Goal: Use online tool/utility: Utilize a website feature to perform a specific function

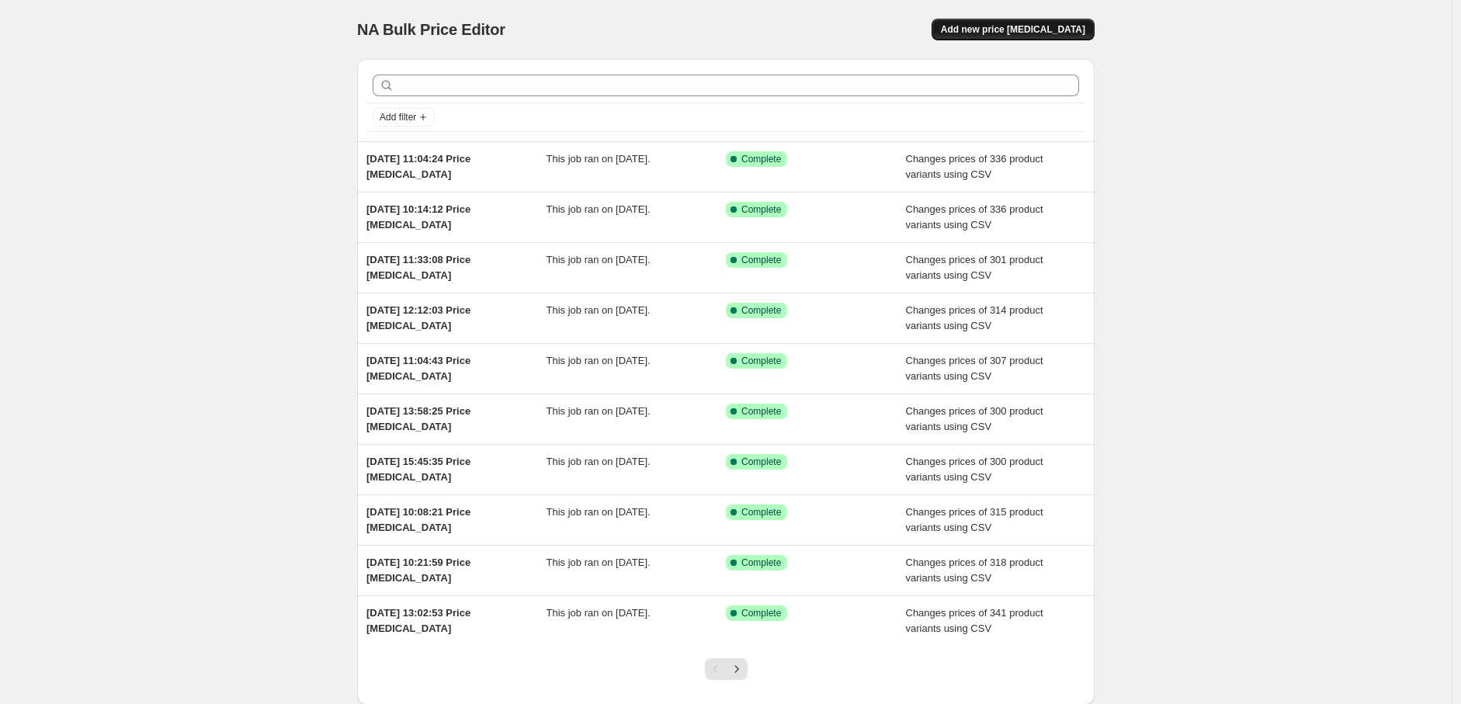
click at [987, 24] on span "Add new price [MEDICAL_DATA]" at bounding box center [1013, 29] width 144 height 12
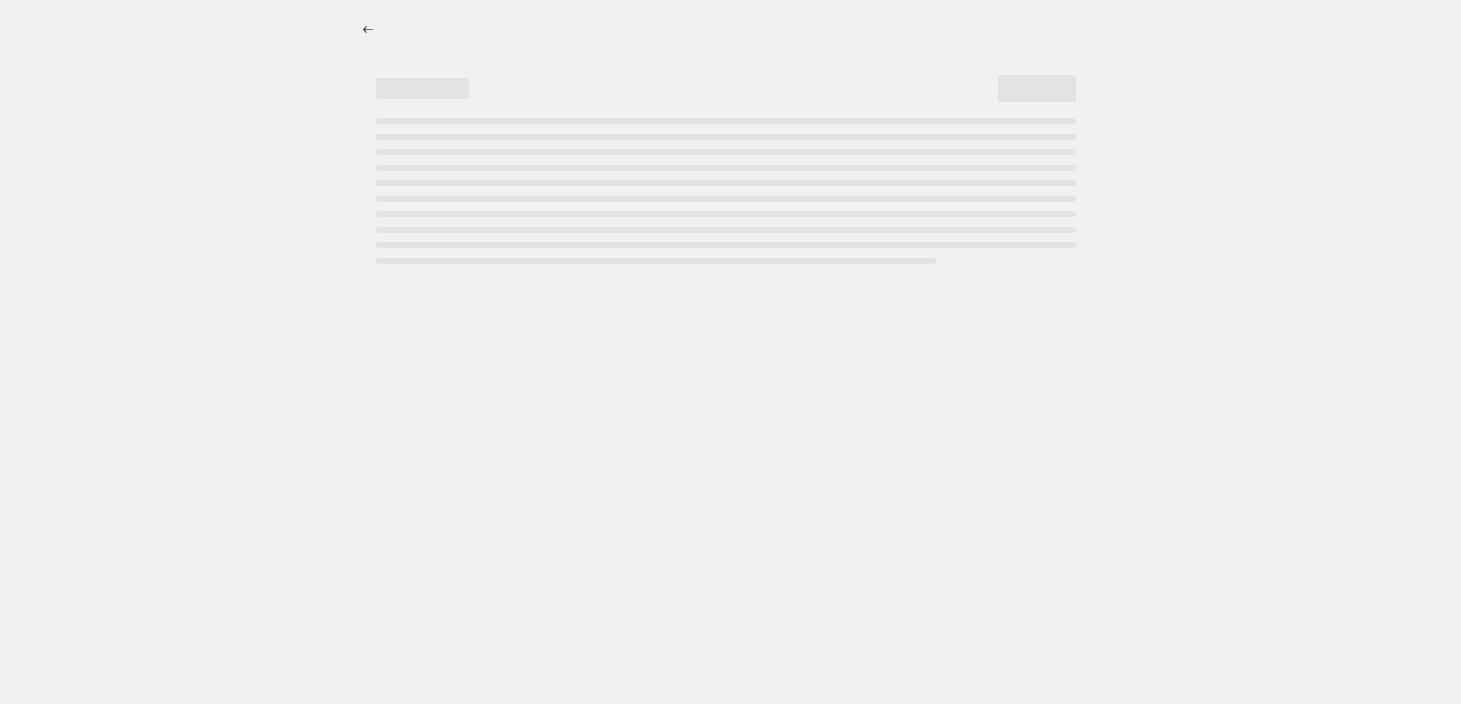
select select "percentage"
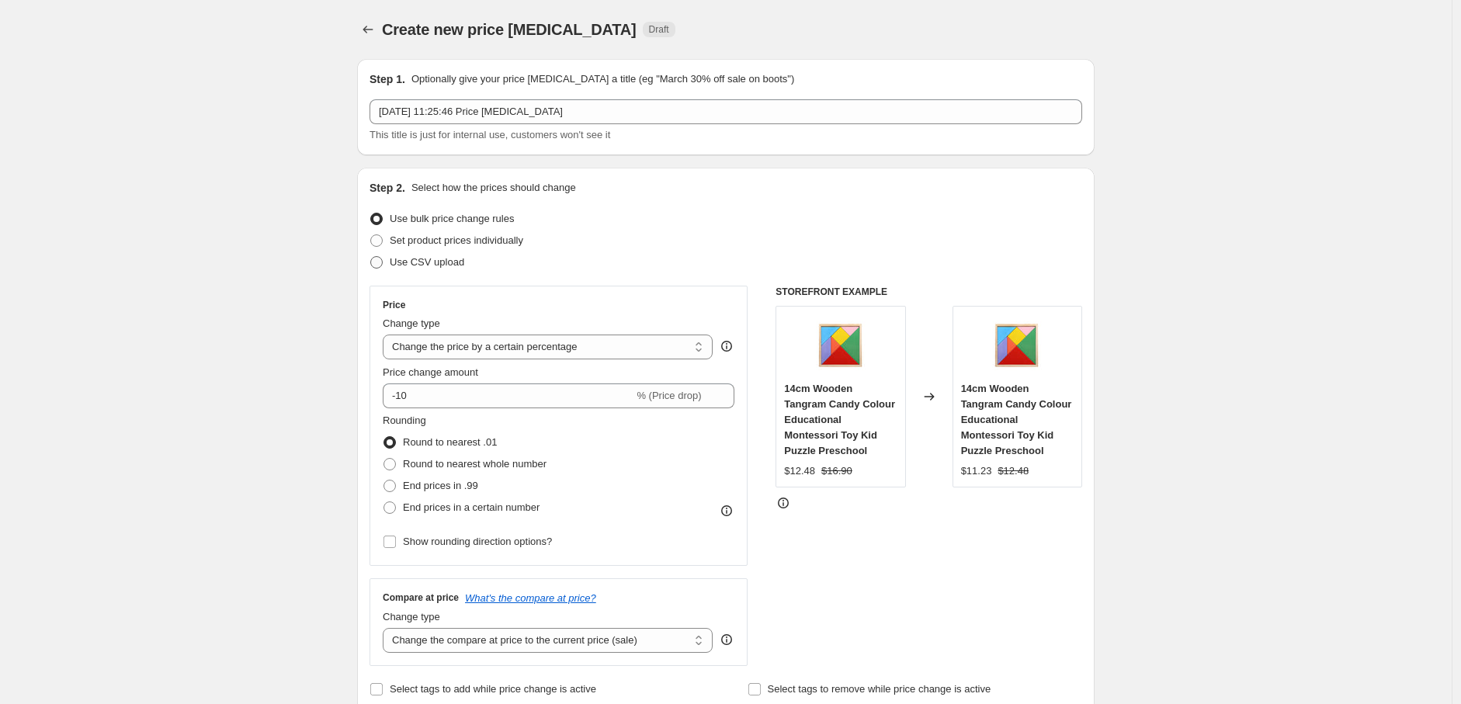
click at [437, 256] on span "Use CSV upload" at bounding box center [427, 262] width 75 height 12
click at [371, 256] on input "Use CSV upload" at bounding box center [370, 256] width 1 height 1
radio input "true"
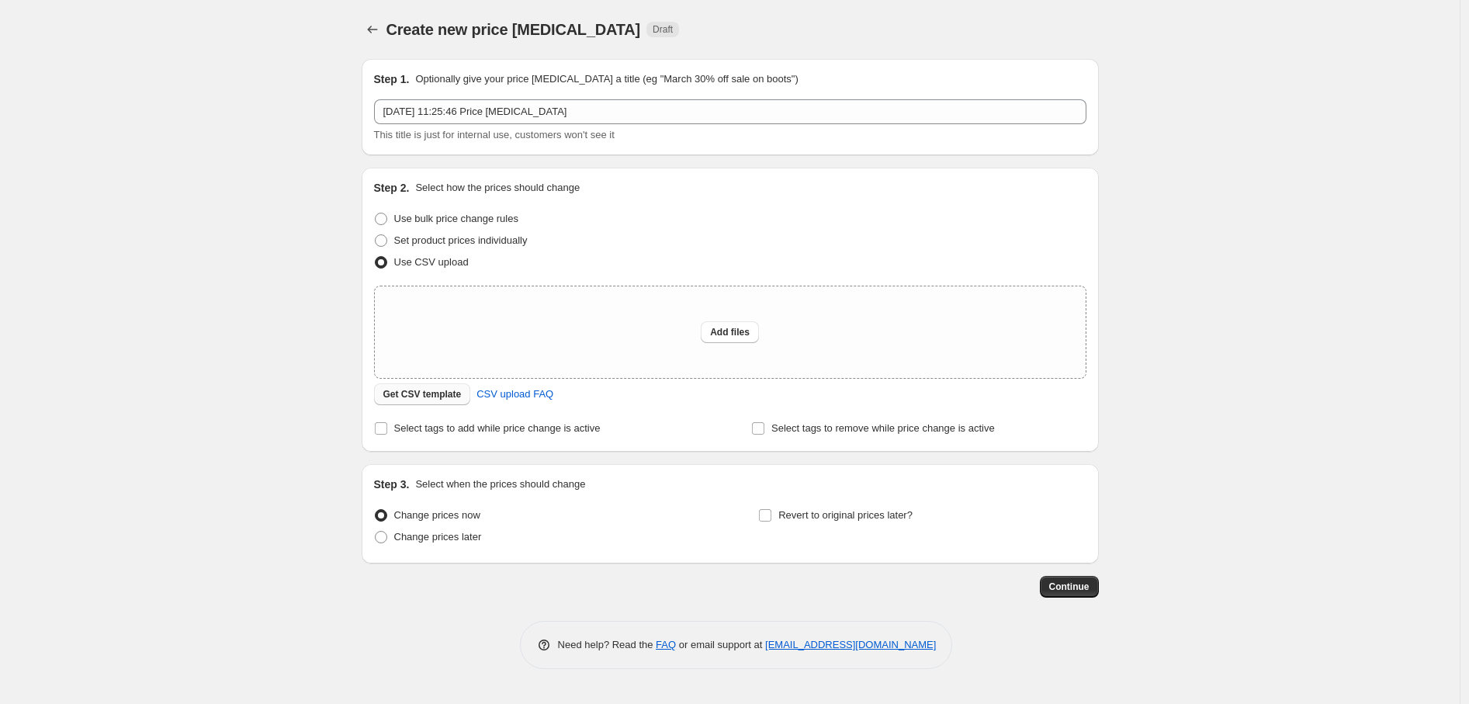
click at [404, 391] on span "Get CSV template" at bounding box center [422, 394] width 78 height 12
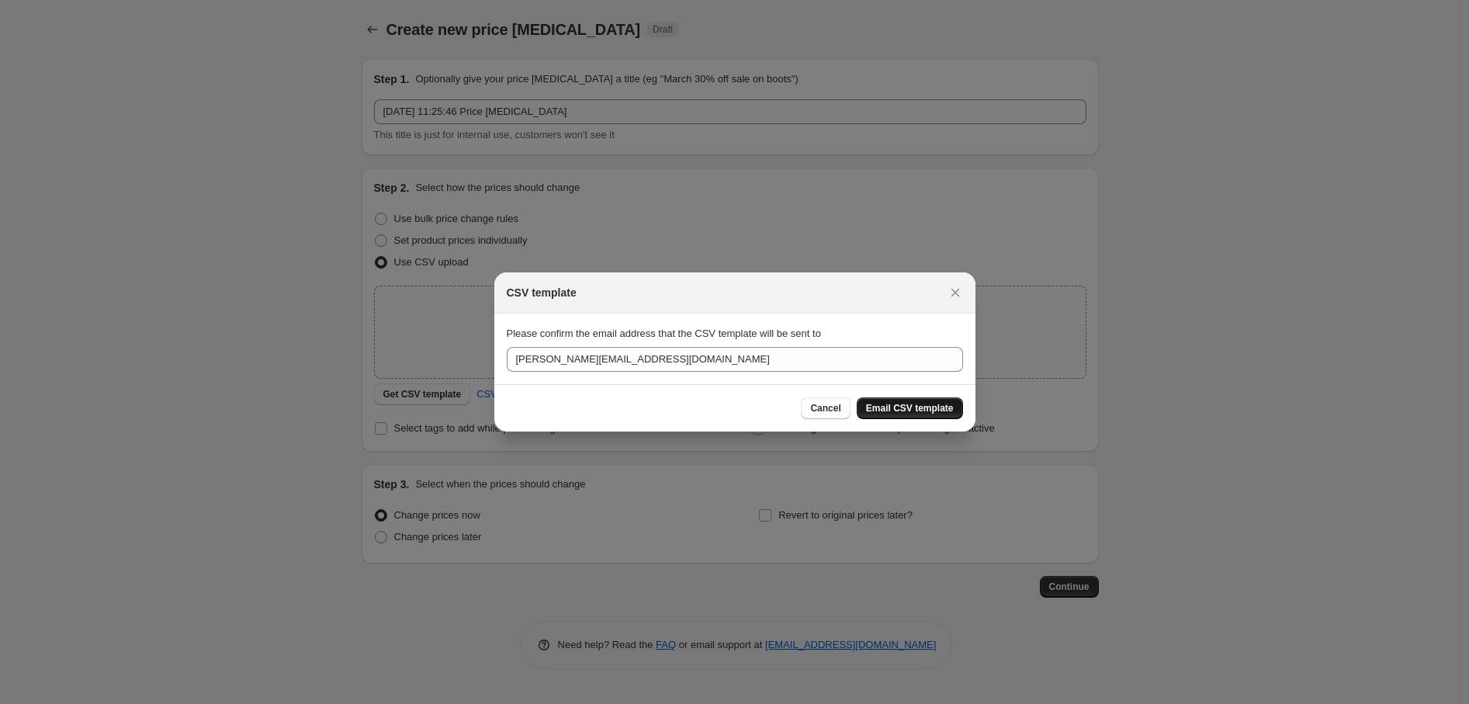
click at [893, 403] on span "Email CSV template" at bounding box center [910, 408] width 88 height 12
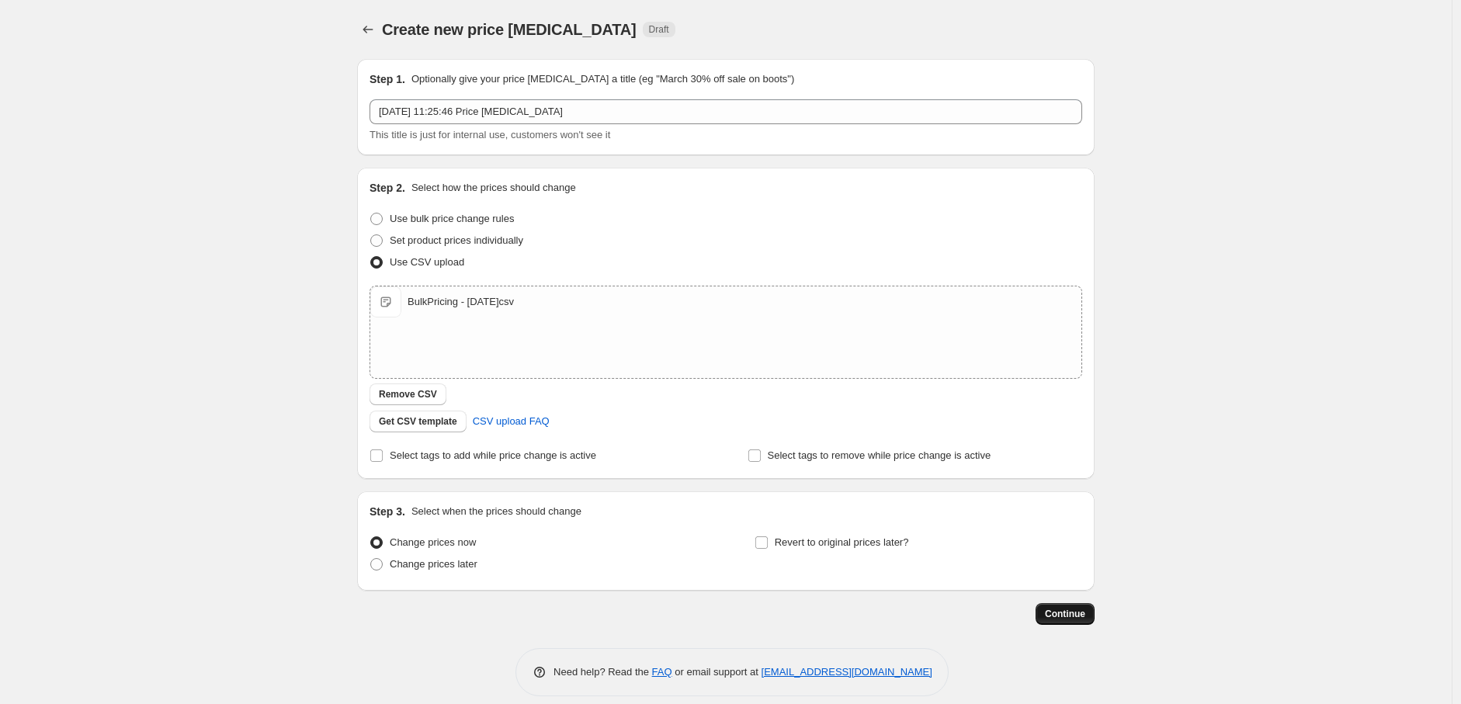
click at [1054, 617] on span "Continue" at bounding box center [1065, 614] width 40 height 12
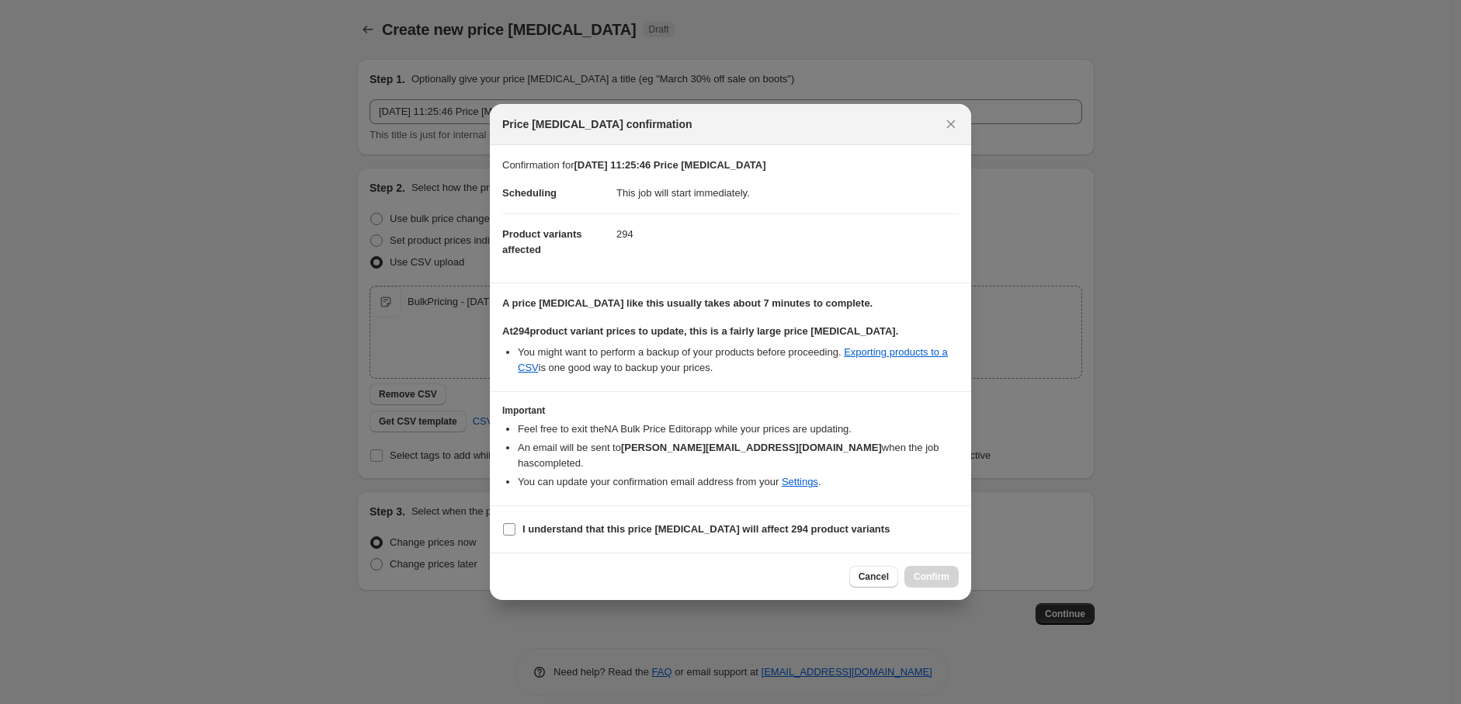
click at [515, 526] on input "I understand that this price [MEDICAL_DATA] will affect 294 product variants" at bounding box center [509, 529] width 12 height 12
checkbox input "true"
click at [936, 573] on span "Confirm" at bounding box center [932, 577] width 36 height 12
